Goal: Information Seeking & Learning: Learn about a topic

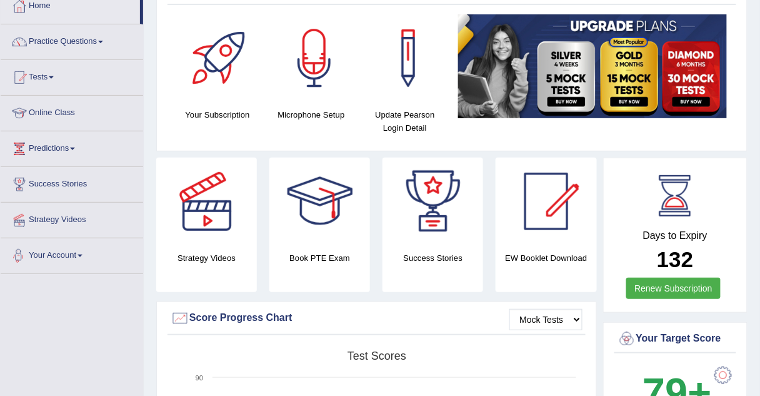
scroll to position [64, 0]
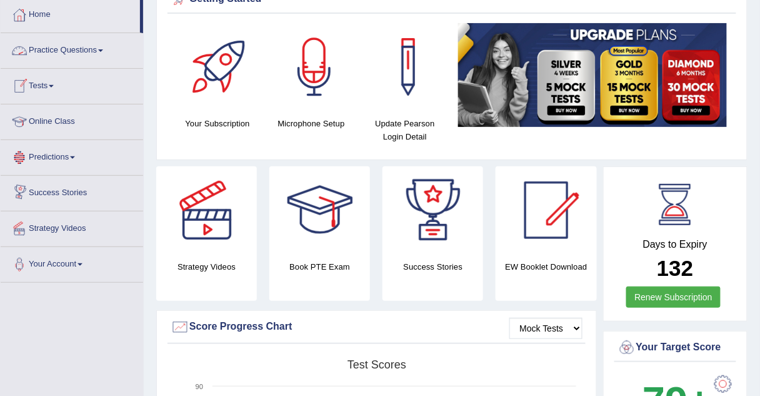
click at [53, 53] on link "Practice Questions" at bounding box center [72, 48] width 143 height 31
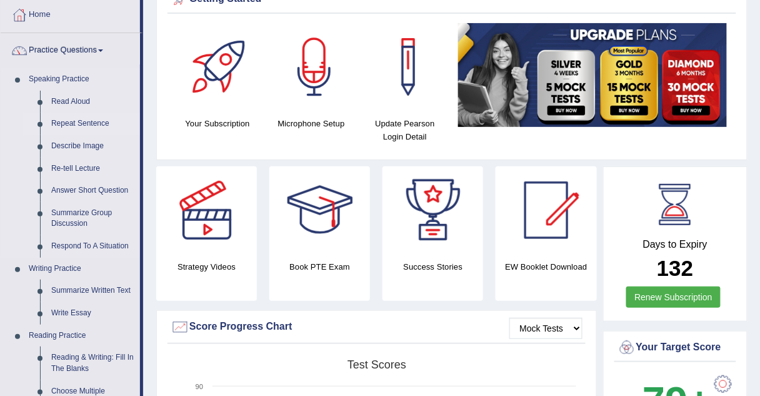
click at [55, 124] on link "Repeat Sentence" at bounding box center [93, 124] width 94 height 23
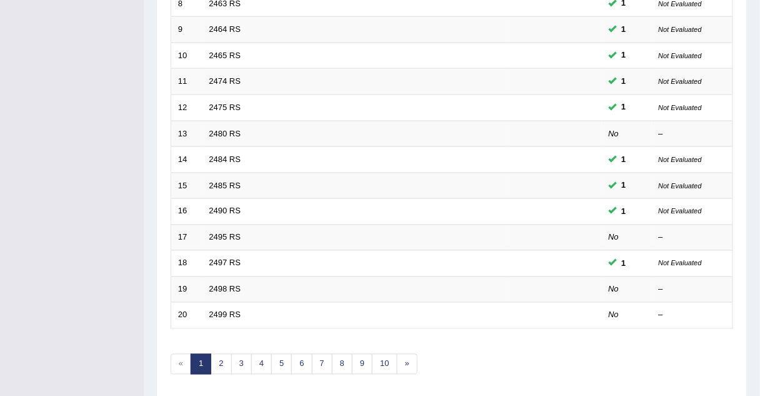
scroll to position [388, 0]
click at [380, 360] on link "10" at bounding box center [384, 363] width 25 height 21
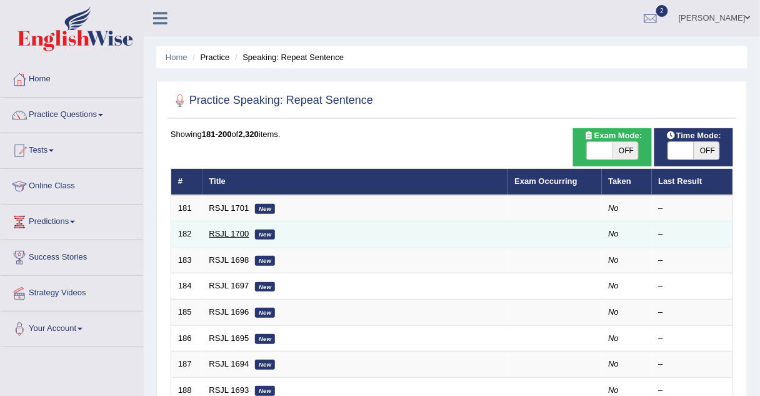
click at [225, 232] on link "RSJL 1700" at bounding box center [229, 233] width 40 height 9
